Goal: Information Seeking & Learning: Find specific fact

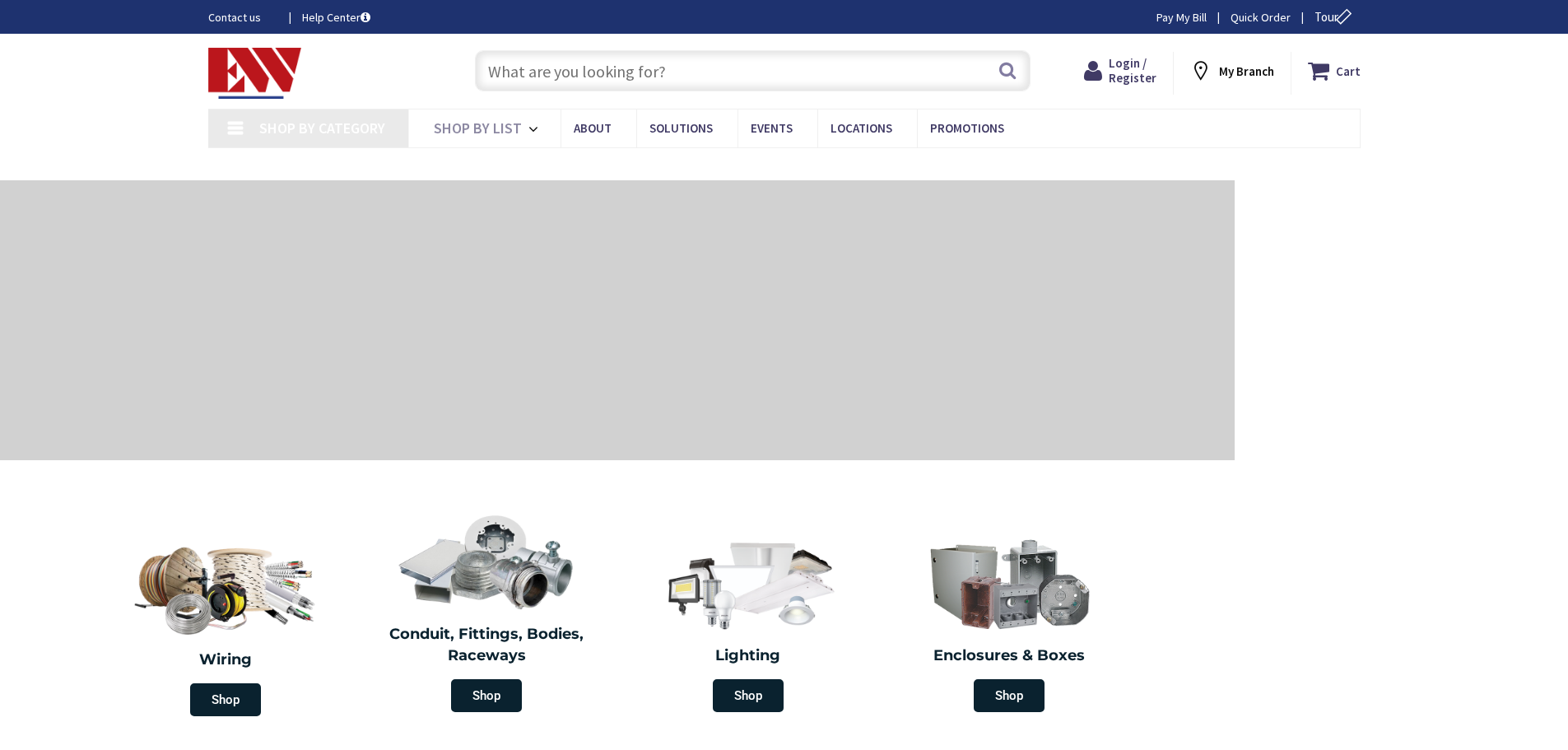
click at [622, 78] on input "text" at bounding box center [752, 71] width 556 height 41
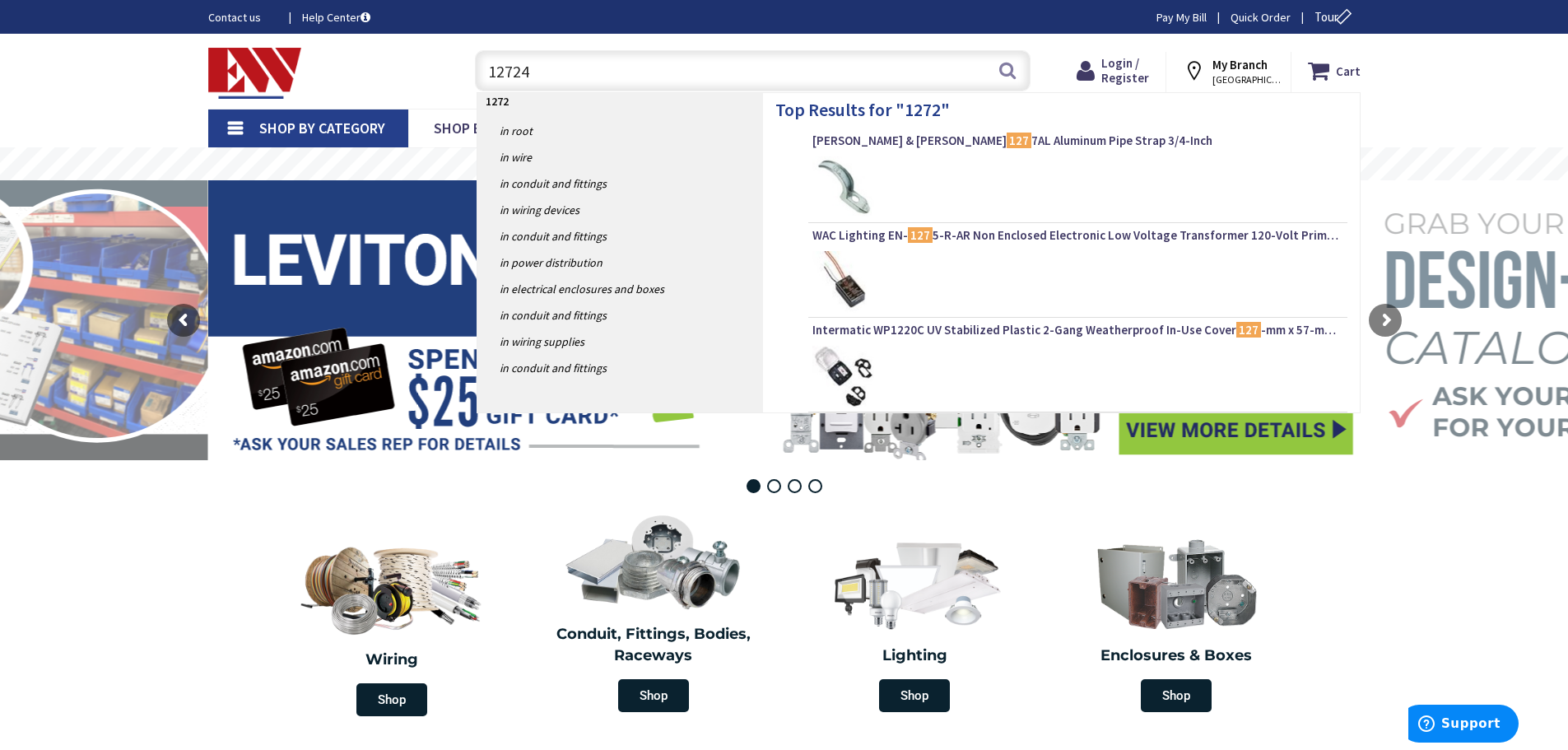
type input "127249"
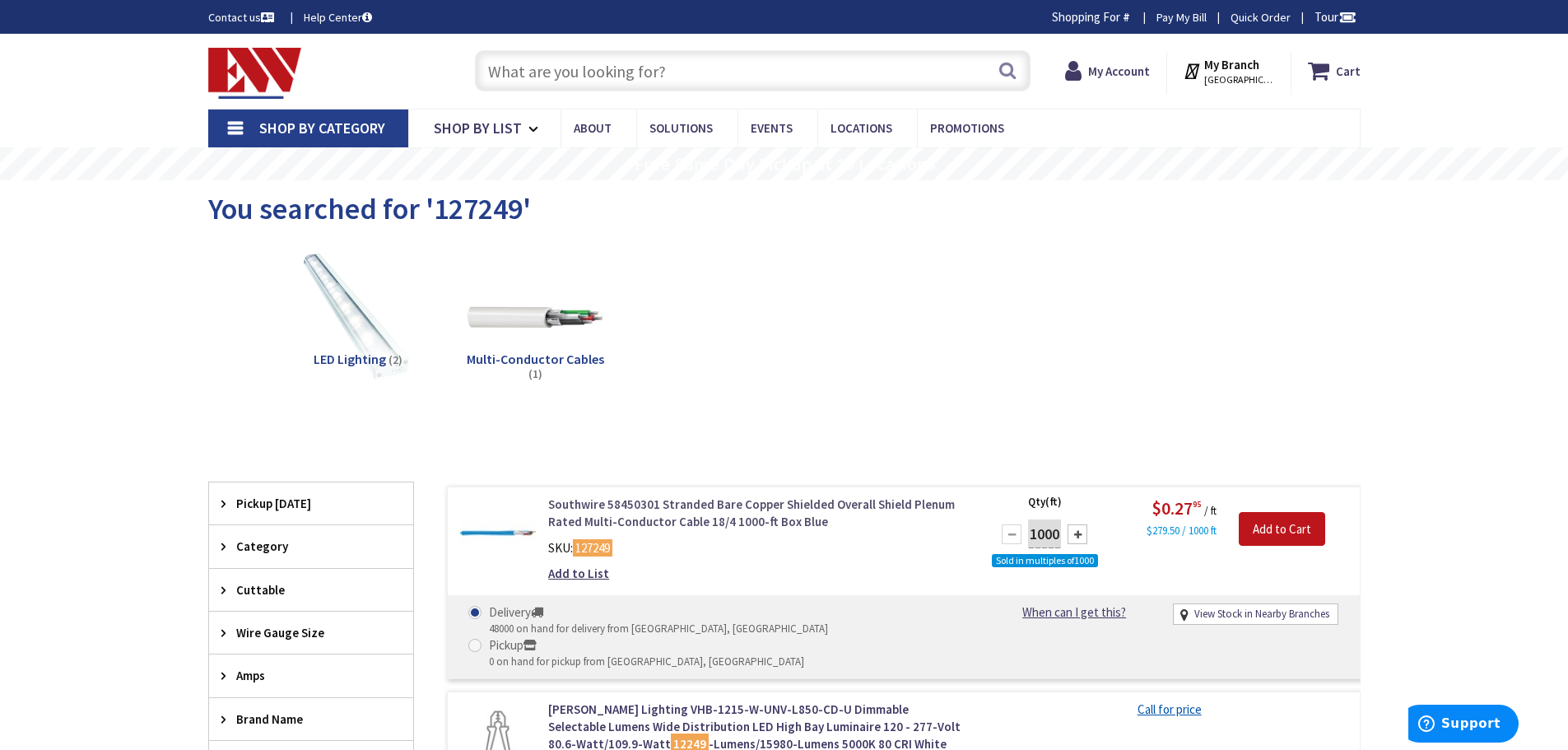
click at [756, 509] on link "Southwire 58450301 Stranded Bare Copper Shielded Overall Shield Plenum Rated Mu…" at bounding box center [757, 513] width 418 height 35
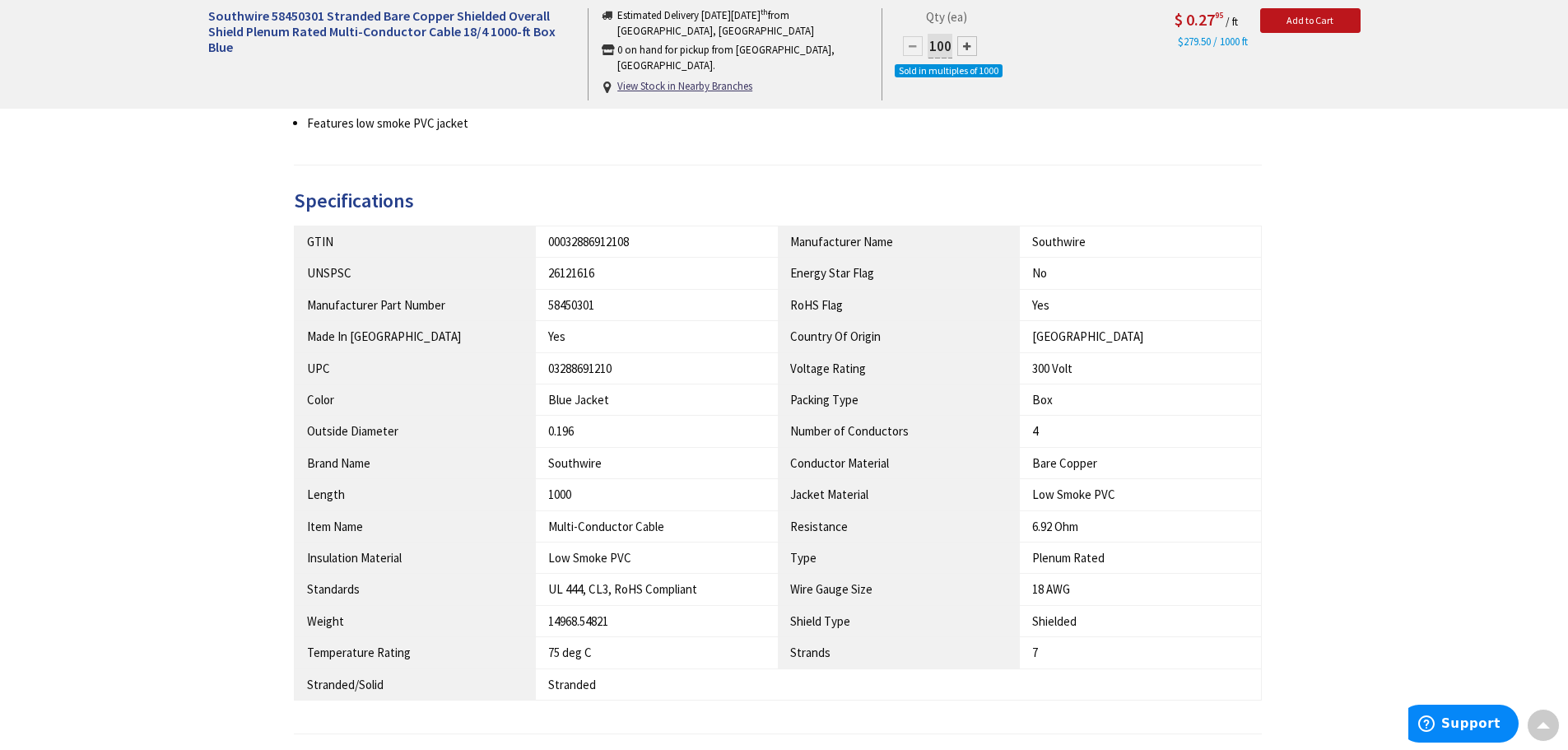
click at [637, 308] on div "58450301" at bounding box center [657, 304] width 218 height 18
drag, startPoint x: 636, startPoint y: 302, endPoint x: 536, endPoint y: 305, distance: 100.0
click at [536, 305] on td "58450301" at bounding box center [657, 304] width 242 height 31
copy div "58450301"
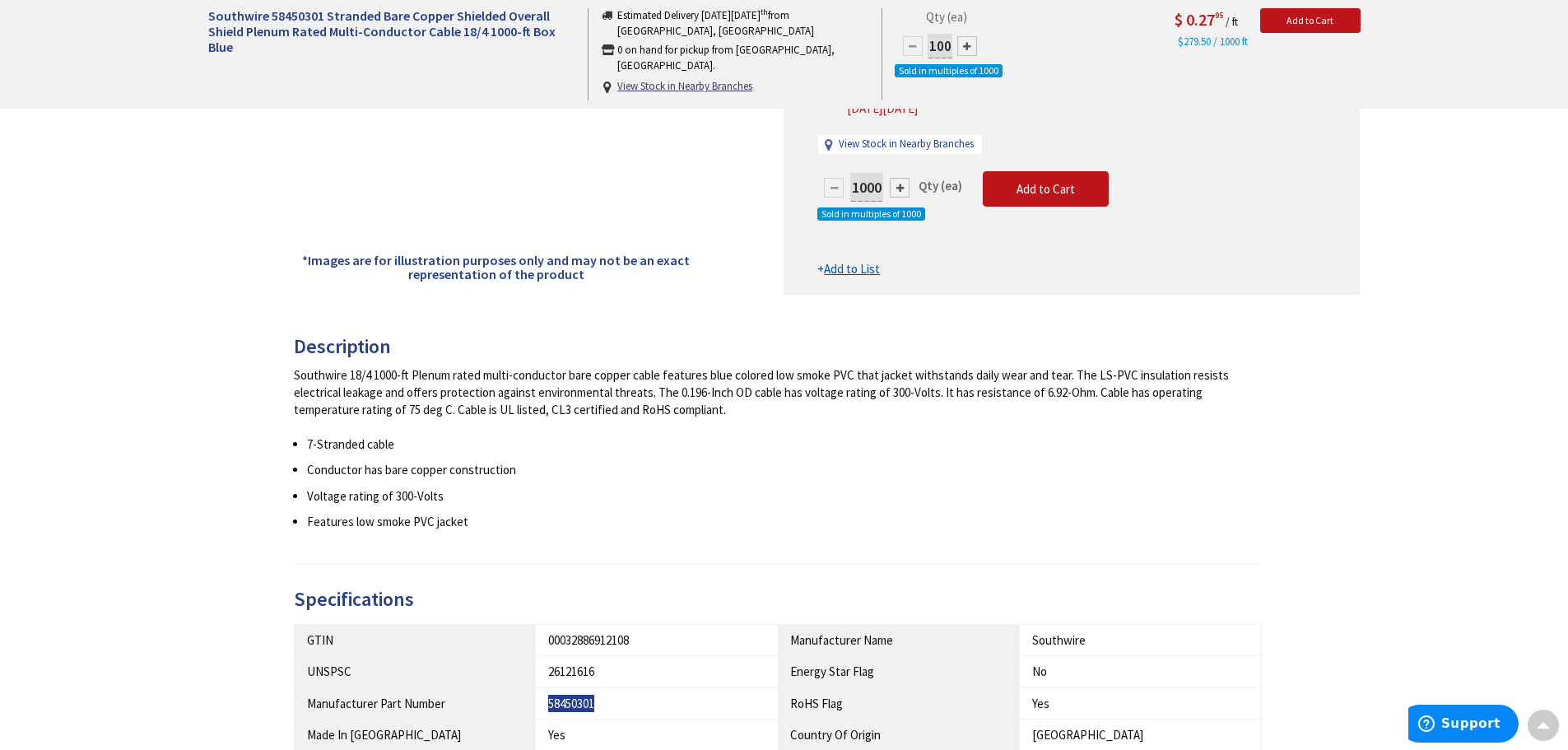
scroll to position [576, 0]
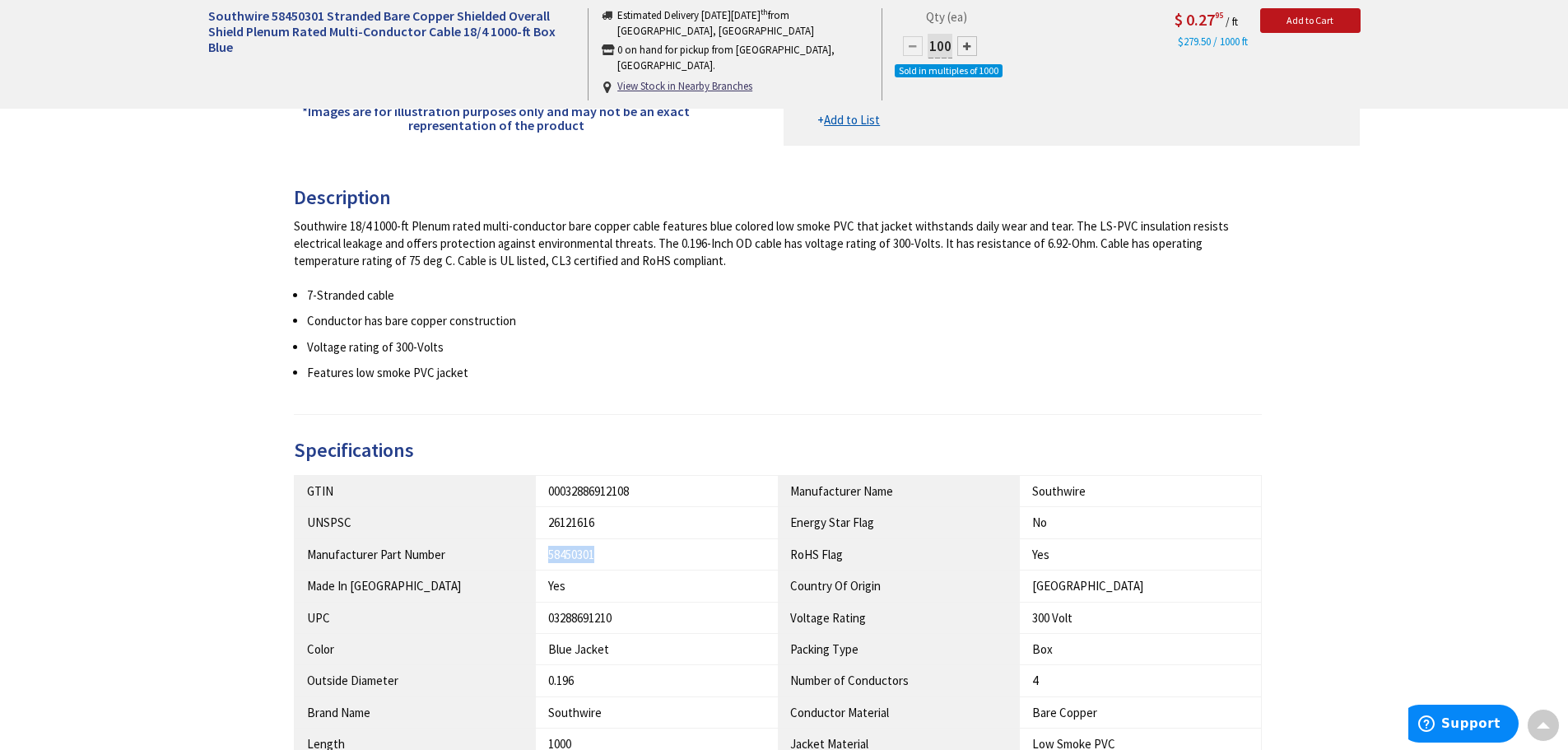
drag, startPoint x: 647, startPoint y: 551, endPoint x: 622, endPoint y: 549, distance: 25.1
click at [647, 551] on div "58450301" at bounding box center [657, 554] width 218 height 18
drag, startPoint x: 618, startPoint y: 548, endPoint x: 541, endPoint y: 553, distance: 77.2
click at [541, 553] on td "58450301" at bounding box center [657, 553] width 242 height 31
copy div "58450301"
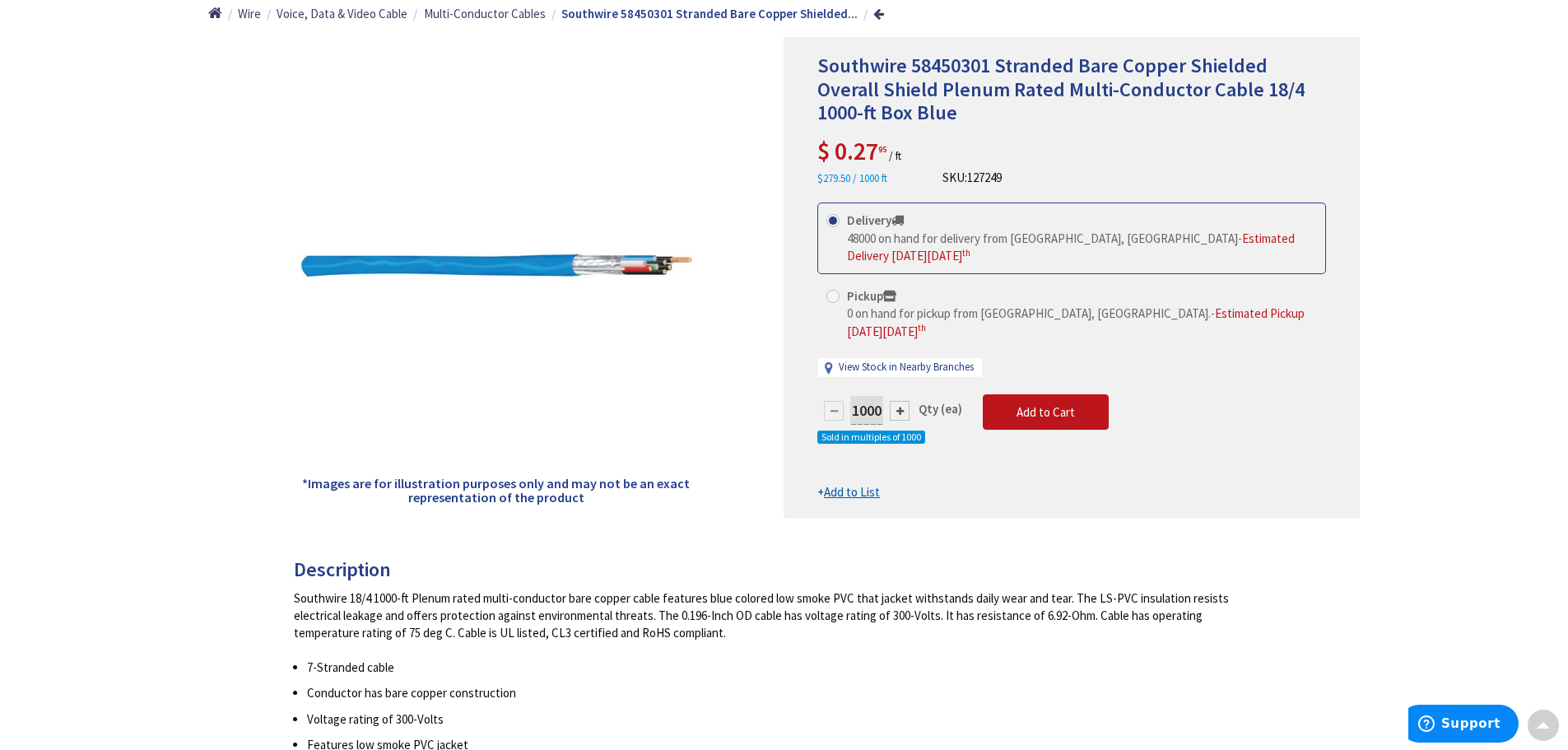
scroll to position [0, 0]
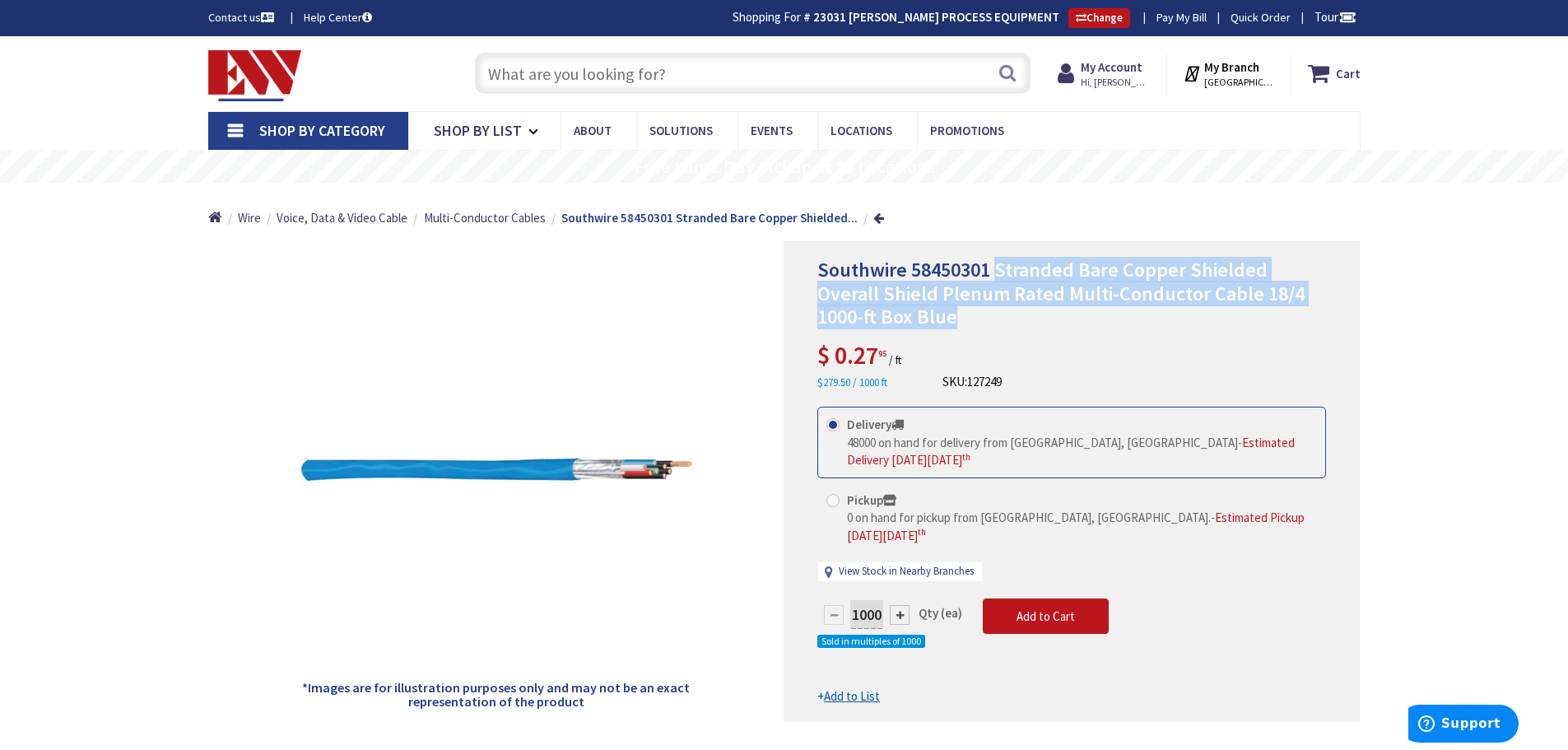
drag, startPoint x: 997, startPoint y: 264, endPoint x: 897, endPoint y: 310, distance: 110.1
click at [897, 310] on h1 "Southwire 58450301 Stranded Bare Copper Shielded Overall Shield Plenum Rated Mu…" at bounding box center [1071, 294] width 509 height 71
copy span "Stranded Bare Copper Shielded Overall Shield Plenum Rated Multi-Conductor Cable…"
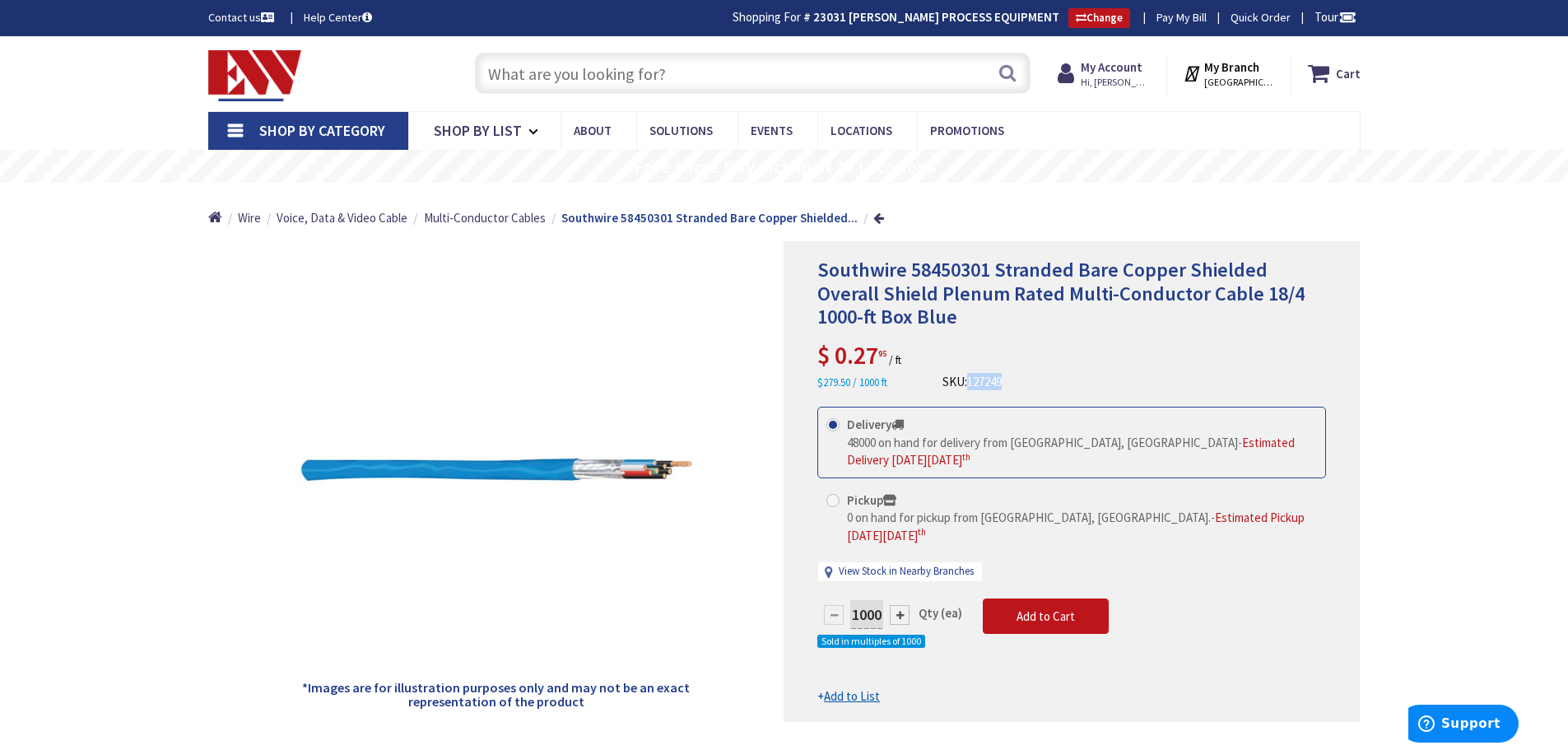
drag, startPoint x: 1022, startPoint y: 389, endPoint x: 971, endPoint y: 386, distance: 51.1
click at [971, 386] on div "Southwire 58450301 Stranded Bare Copper Shielded Overall Shield Plenum Rated Mu…" at bounding box center [1071, 325] width 509 height 133
copy span "127249"
